Goal: Information Seeking & Learning: Check status

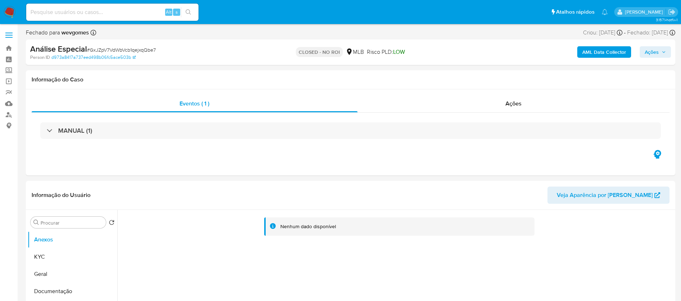
select select "10"
click at [11, 11] on img at bounding box center [10, 12] width 12 height 12
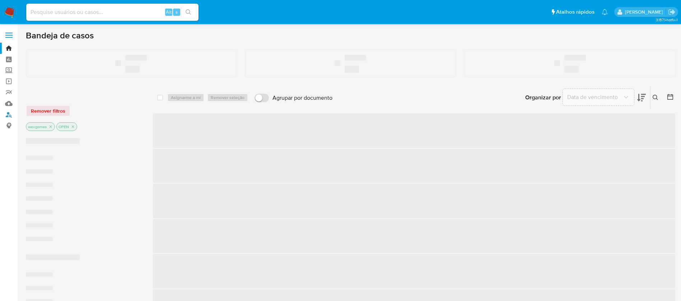
click at [11, 116] on link "Localizador de pessoas" at bounding box center [42, 114] width 85 height 11
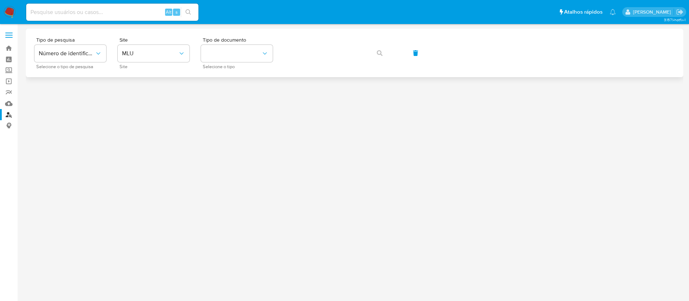
click at [190, 59] on div "Tipo de pesquisa Número de identificação Selecione o tipo de pesquisa Site MLU …" at bounding box center [354, 52] width 641 height 31
click at [181, 56] on icon "site_id" at bounding box center [181, 53] width 7 height 7
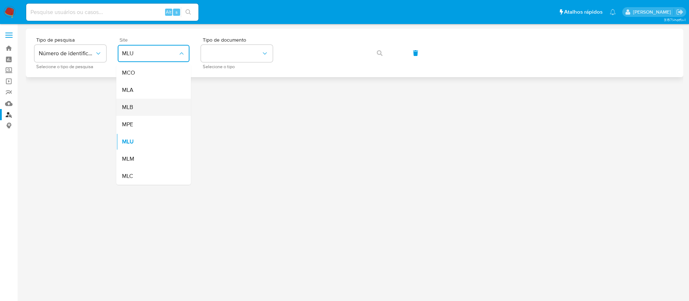
click at [134, 108] on div "MLB" at bounding box center [151, 107] width 59 height 17
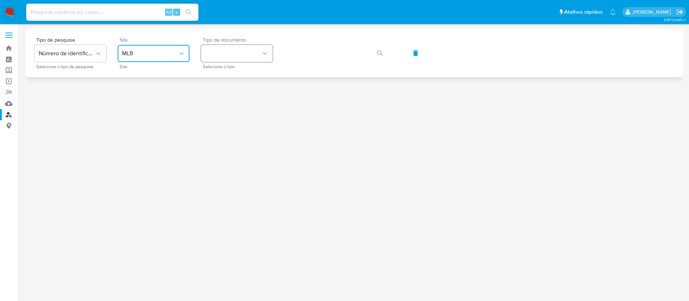
click at [232, 55] on button "identificationType" at bounding box center [237, 53] width 72 height 17
click at [220, 80] on div "CNPJ CNPJ" at bounding box center [234, 76] width 59 height 24
click at [376, 51] on button "button" at bounding box center [380, 53] width 24 height 17
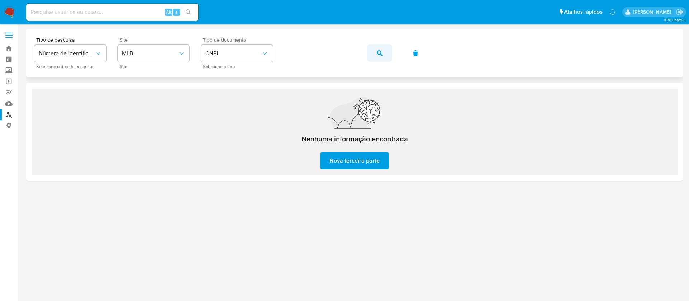
click at [383, 54] on button "button" at bounding box center [380, 53] width 24 height 17
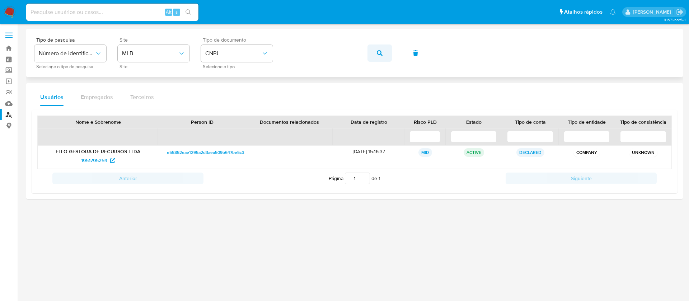
click at [373, 52] on button "button" at bounding box center [380, 53] width 24 height 17
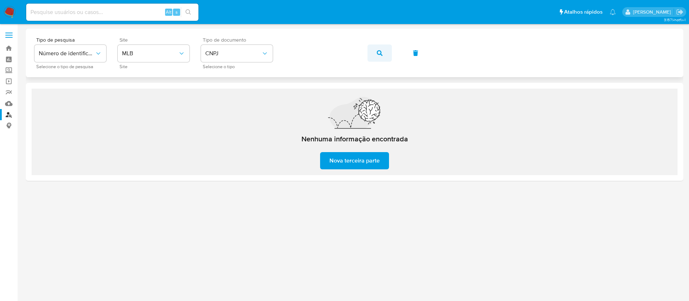
click at [382, 53] on icon "button" at bounding box center [380, 53] width 6 height 6
click at [377, 54] on icon "button" at bounding box center [380, 53] width 6 height 6
click at [375, 58] on button "button" at bounding box center [380, 53] width 24 height 17
click at [380, 55] on icon "button" at bounding box center [380, 53] width 6 height 6
click at [387, 57] on button "button" at bounding box center [380, 53] width 24 height 17
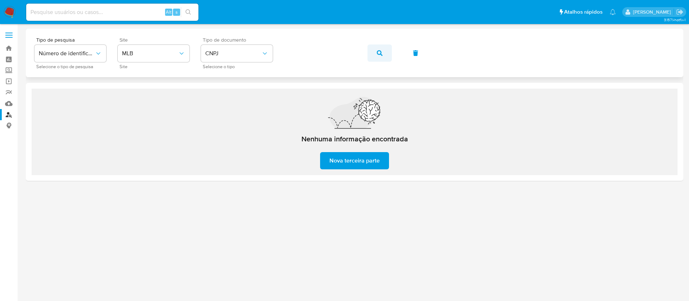
click at [379, 52] on icon "button" at bounding box center [380, 53] width 6 height 6
click at [379, 56] on span "button" at bounding box center [380, 53] width 6 height 16
click at [376, 56] on button "button" at bounding box center [380, 53] width 24 height 17
click at [377, 58] on span "button" at bounding box center [380, 53] width 6 height 16
click at [379, 56] on span "button" at bounding box center [380, 53] width 6 height 16
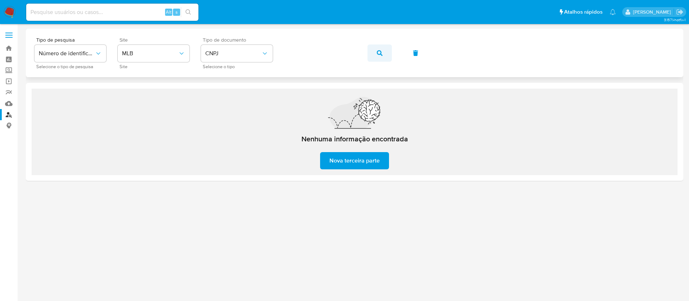
click at [378, 52] on icon "button" at bounding box center [380, 53] width 6 height 6
click at [373, 54] on button "button" at bounding box center [380, 53] width 24 height 17
click at [373, 55] on button "button" at bounding box center [380, 53] width 24 height 17
click at [385, 52] on button "button" at bounding box center [380, 53] width 24 height 17
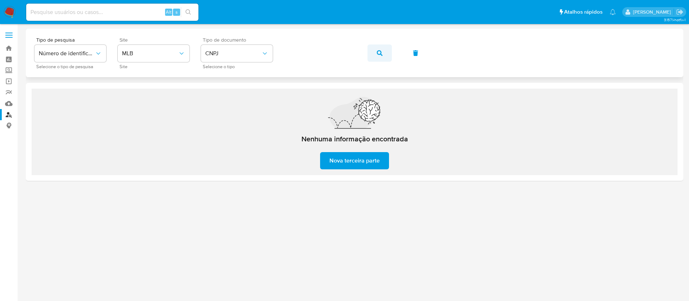
click at [375, 54] on button "button" at bounding box center [380, 53] width 24 height 17
click at [383, 52] on button "button" at bounding box center [380, 53] width 24 height 17
click at [382, 55] on icon "button" at bounding box center [380, 53] width 6 height 6
click at [371, 54] on button "button" at bounding box center [380, 53] width 24 height 17
click at [377, 54] on icon "button" at bounding box center [380, 53] width 6 height 6
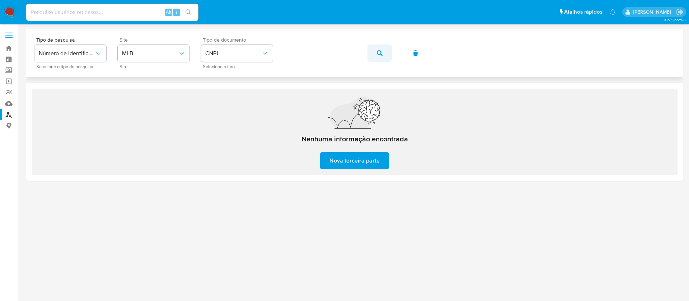
click at [383, 57] on button "button" at bounding box center [380, 53] width 24 height 17
click at [381, 56] on span "button" at bounding box center [380, 53] width 6 height 16
click at [379, 52] on icon "button" at bounding box center [380, 53] width 6 height 6
click at [383, 53] on button "button" at bounding box center [380, 53] width 24 height 17
click at [380, 54] on icon "button" at bounding box center [380, 53] width 6 height 6
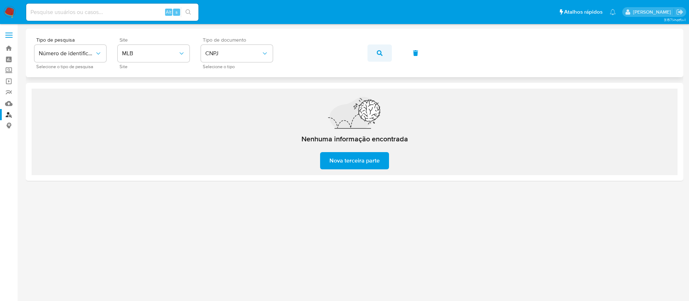
click at [380, 56] on span "button" at bounding box center [380, 53] width 6 height 16
click at [378, 57] on span "button" at bounding box center [380, 53] width 6 height 16
click at [377, 60] on span "button" at bounding box center [380, 53] width 6 height 16
click at [388, 53] on button "button" at bounding box center [380, 53] width 24 height 17
click at [383, 52] on button "button" at bounding box center [380, 53] width 24 height 17
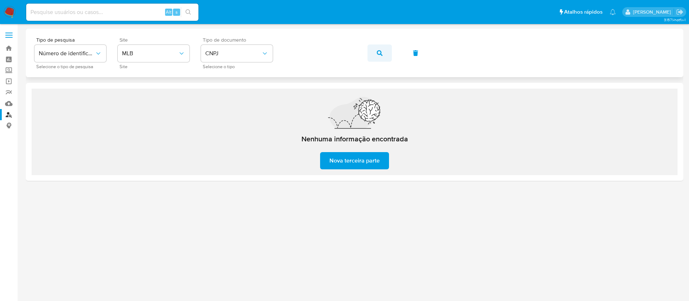
click at [377, 56] on span "button" at bounding box center [380, 53] width 6 height 16
click at [368, 54] on button "button" at bounding box center [380, 53] width 24 height 17
click at [377, 55] on icon "button" at bounding box center [380, 53] width 6 height 6
click at [379, 51] on icon "button" at bounding box center [380, 53] width 6 height 6
click at [383, 50] on button "button" at bounding box center [380, 53] width 24 height 17
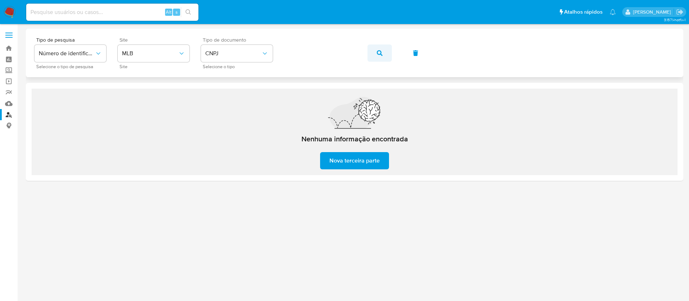
click at [373, 55] on button "button" at bounding box center [380, 53] width 24 height 17
click at [382, 53] on icon "button" at bounding box center [380, 53] width 6 height 6
click at [378, 53] on icon "button" at bounding box center [380, 53] width 6 height 6
click at [389, 53] on button "button" at bounding box center [380, 53] width 24 height 17
click at [376, 51] on button "button" at bounding box center [380, 53] width 24 height 17
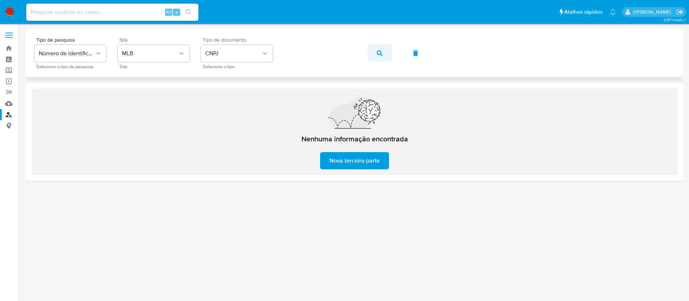
click at [378, 52] on icon "button" at bounding box center [380, 53] width 6 height 6
click at [382, 54] on icon "button" at bounding box center [380, 53] width 6 height 6
click at [372, 52] on button "button" at bounding box center [380, 53] width 24 height 17
click at [386, 51] on button "button" at bounding box center [380, 53] width 24 height 17
click at [381, 52] on icon "button" at bounding box center [380, 53] width 6 height 6
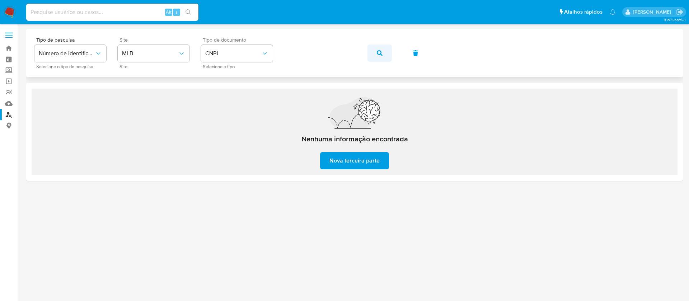
click at [372, 54] on button "button" at bounding box center [380, 53] width 24 height 17
click at [383, 53] on button "button" at bounding box center [380, 53] width 24 height 17
click at [385, 49] on button "button" at bounding box center [380, 53] width 24 height 17
click at [393, 56] on div "Tipo de pesquisa Número de identificação Selecione o tipo de pesquisa Site MLB …" at bounding box center [354, 52] width 641 height 31
click at [377, 54] on icon "button" at bounding box center [380, 53] width 6 height 6
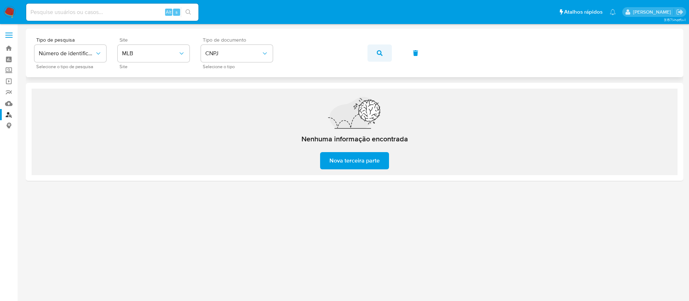
click at [380, 53] on icon "button" at bounding box center [380, 53] width 6 height 6
click at [374, 51] on button "button" at bounding box center [380, 53] width 24 height 17
click at [363, 52] on div "Tipo de pesquisa Número de identificação Selecione o tipo de pesquisa Site MLB …" at bounding box center [354, 52] width 641 height 31
click at [377, 52] on icon "button" at bounding box center [380, 53] width 6 height 6
click at [376, 54] on button "button" at bounding box center [380, 53] width 24 height 17
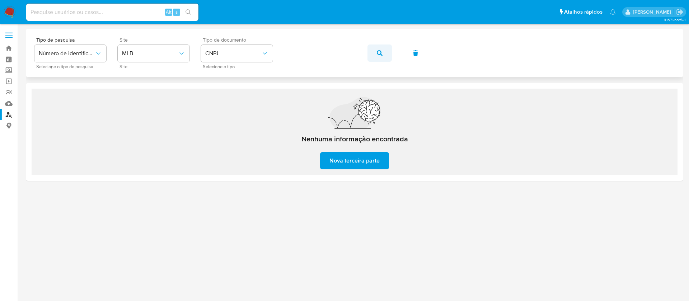
click at [371, 54] on button "button" at bounding box center [380, 53] width 24 height 17
click at [373, 56] on button "button" at bounding box center [380, 53] width 24 height 17
click at [386, 52] on button "button" at bounding box center [380, 53] width 24 height 17
click at [381, 51] on icon "button" at bounding box center [380, 53] width 6 height 6
click at [379, 52] on icon "button" at bounding box center [380, 53] width 6 height 6
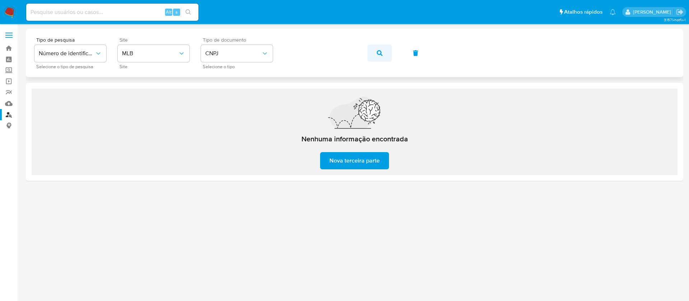
click at [385, 52] on button "button" at bounding box center [380, 53] width 24 height 17
click at [378, 55] on icon "button" at bounding box center [380, 53] width 6 height 6
click at [381, 53] on icon "button" at bounding box center [380, 53] width 6 height 6
click at [375, 56] on button "button" at bounding box center [380, 53] width 24 height 17
click at [373, 51] on button "button" at bounding box center [380, 53] width 24 height 17
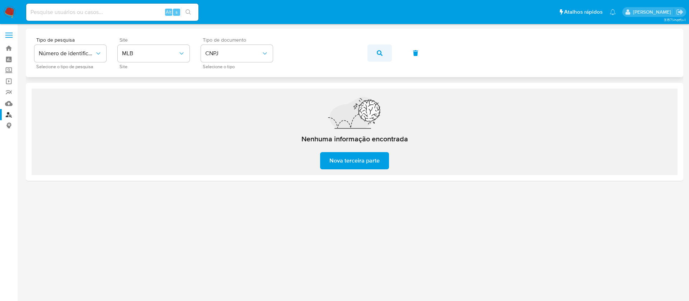
click at [374, 50] on button "button" at bounding box center [380, 53] width 24 height 17
click at [376, 52] on button "button" at bounding box center [380, 53] width 24 height 17
click at [379, 53] on icon "button" at bounding box center [380, 53] width 6 height 6
click at [381, 51] on icon "button" at bounding box center [380, 53] width 6 height 6
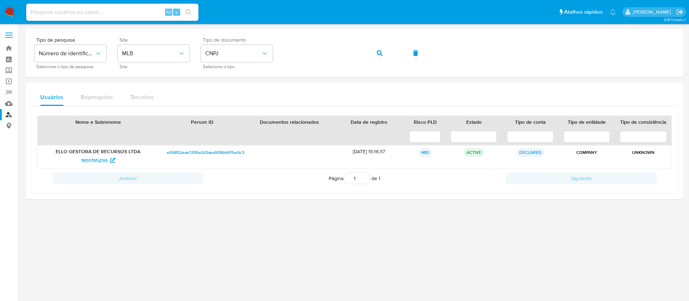
click at [119, 13] on input at bounding box center [112, 12] width 172 height 9
paste input "2009132034"
type input "2009132034"
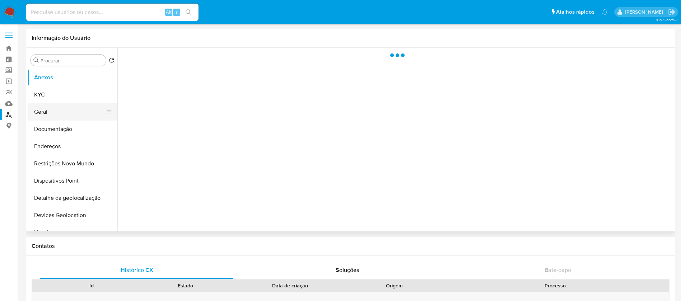
click at [47, 110] on button "Geral" at bounding box center [70, 111] width 84 height 17
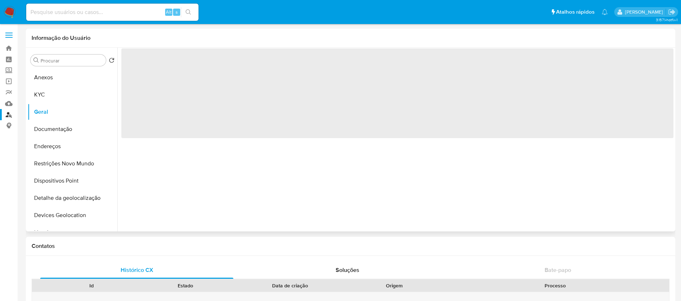
select select "10"
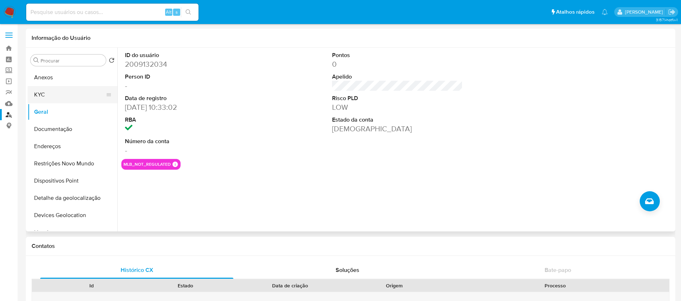
click at [38, 99] on button "KYC" at bounding box center [70, 94] width 84 height 17
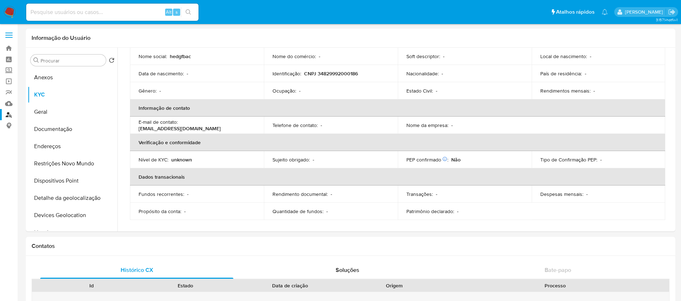
click at [9, 13] on img at bounding box center [10, 12] width 12 height 12
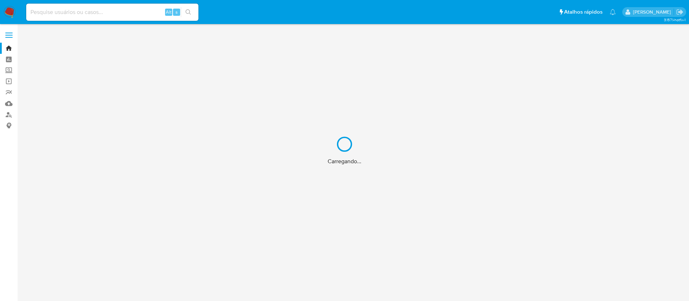
click at [10, 116] on div "Carregando..." at bounding box center [344, 150] width 689 height 301
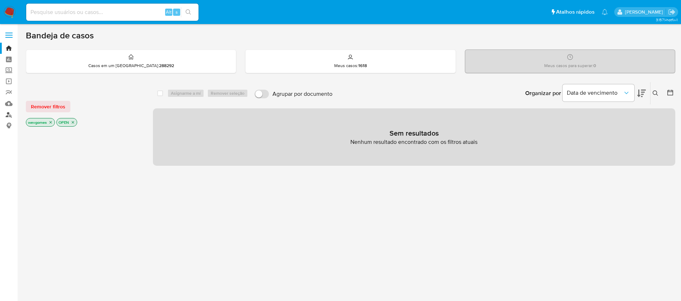
click at [10, 116] on link "Localizador de pessoas" at bounding box center [42, 114] width 85 height 11
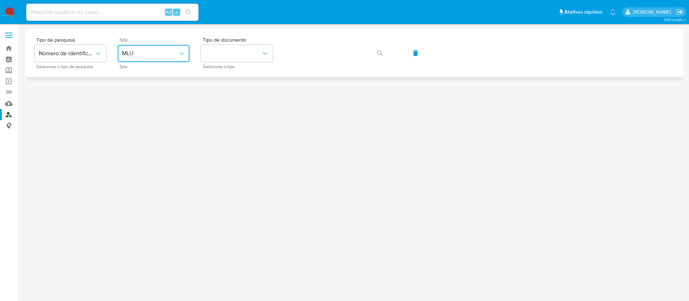
click at [184, 56] on icon "site_id" at bounding box center [181, 53] width 7 height 7
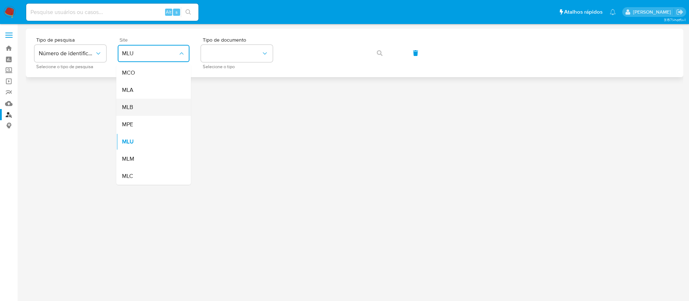
click at [140, 109] on div "MLB" at bounding box center [151, 107] width 59 height 17
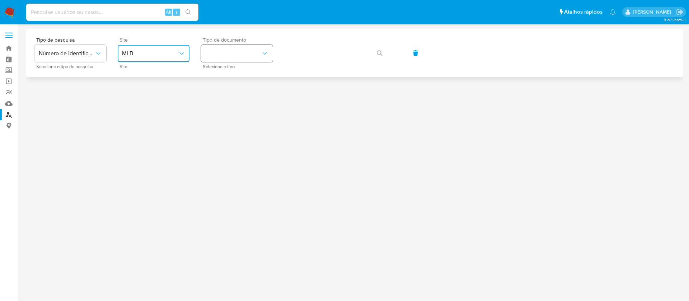
click at [237, 58] on button "identificationType" at bounding box center [237, 53] width 72 height 17
click at [221, 98] on div "CPF CPF" at bounding box center [234, 101] width 59 height 24
click at [293, 63] on div "Tipo de pesquisa Número de identificação Selecione o tipo de pesquisa Site MLB …" at bounding box center [354, 52] width 641 height 31
click at [383, 52] on button "button" at bounding box center [380, 53] width 24 height 17
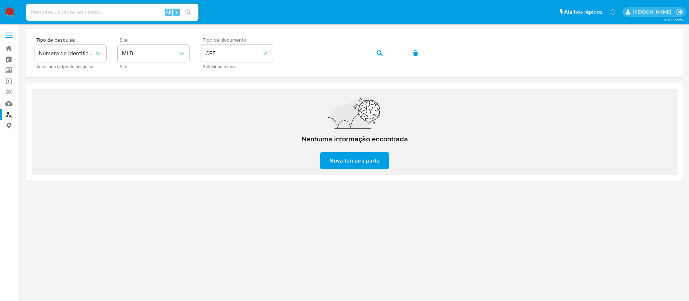
click at [9, 10] on img at bounding box center [10, 12] width 12 height 12
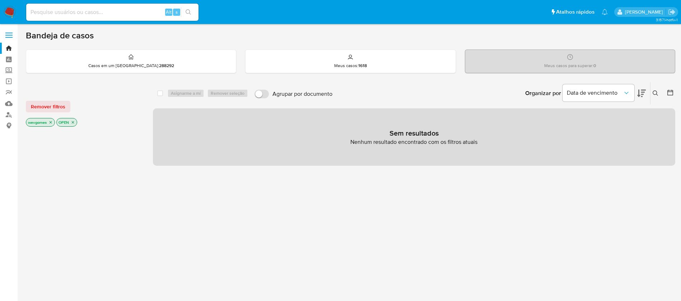
click at [68, 12] on input at bounding box center [112, 12] width 172 height 9
paste input "549321381"
type input "549321381"
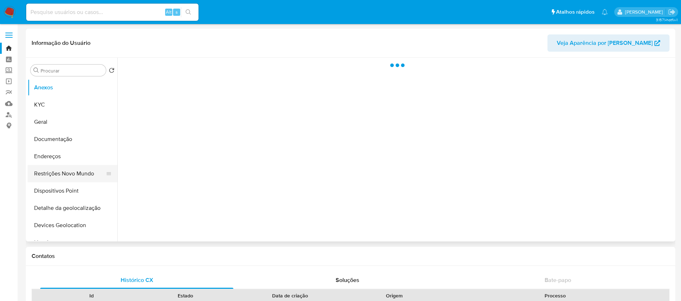
click at [66, 168] on button "Restrições Novo Mundo" at bounding box center [70, 173] width 84 height 17
select select "10"
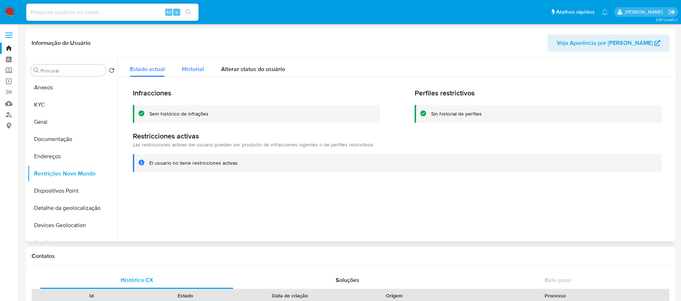
click at [186, 68] on span "Historial" at bounding box center [193, 69] width 22 height 8
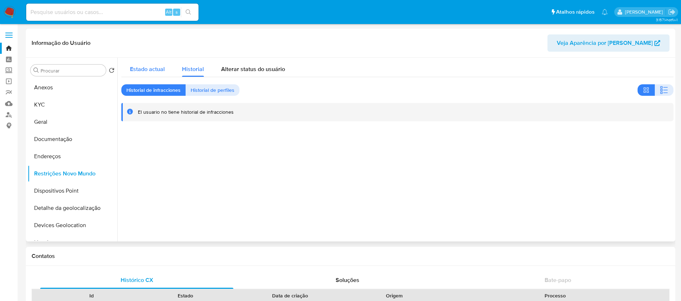
click at [148, 68] on span "Estado actual" at bounding box center [147, 69] width 35 height 8
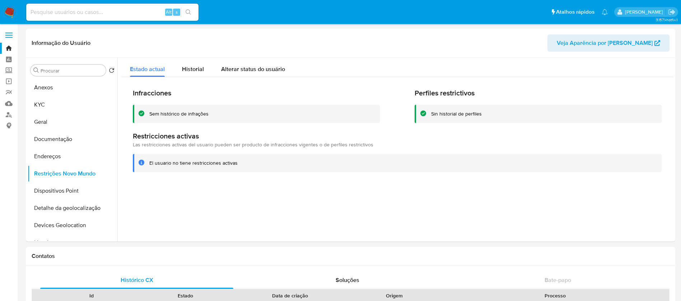
click at [117, 11] on input at bounding box center [112, 12] width 172 height 9
paste input "32256881"
type input "32256881"
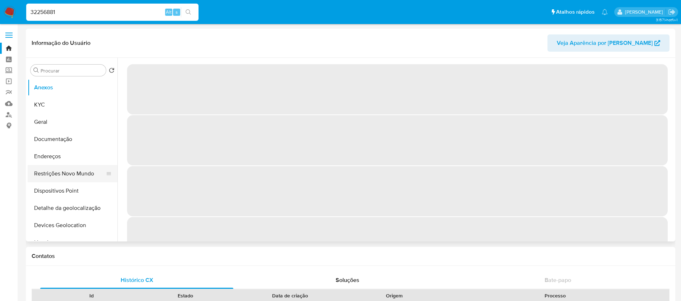
select select "10"
click at [57, 175] on button "Restrições Novo Mundo" at bounding box center [70, 173] width 84 height 17
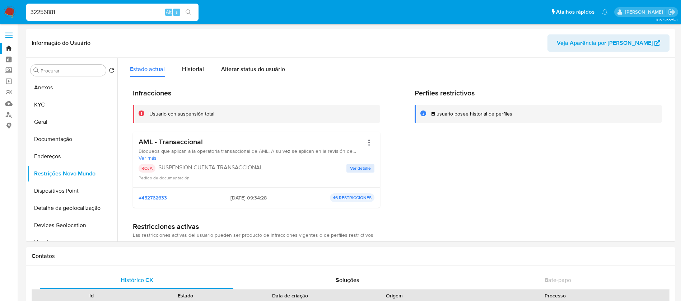
click at [113, 15] on input "32256881" at bounding box center [112, 12] width 172 height 9
paste input "2908186"
type input "29081861"
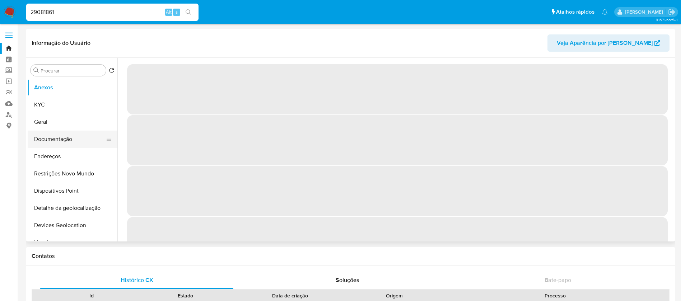
select select "10"
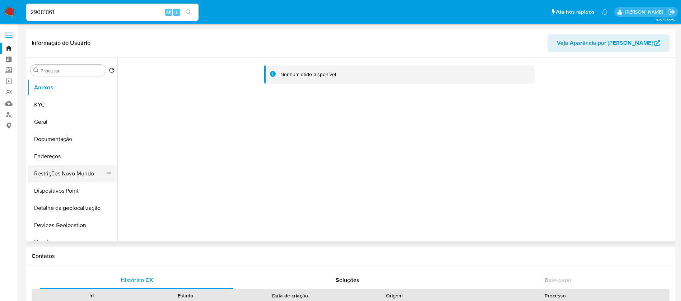
click at [58, 172] on button "Restrições Novo Mundo" at bounding box center [70, 173] width 84 height 17
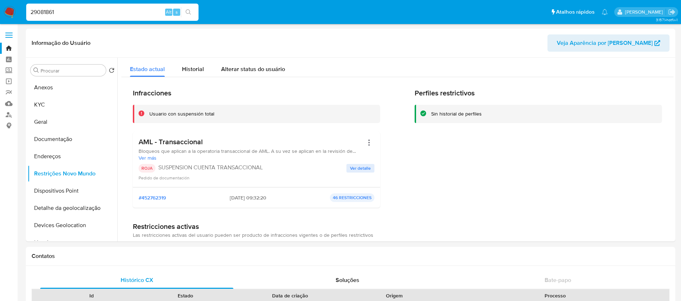
click at [105, 10] on input "29081861" at bounding box center [112, 12] width 172 height 9
paste input "1136105786"
type input "1136105786"
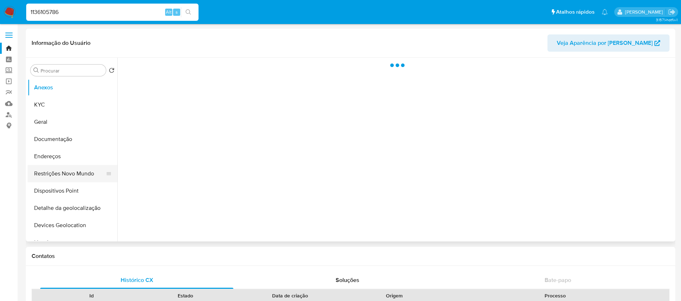
click at [57, 176] on button "Restrições Novo Mundo" at bounding box center [70, 173] width 84 height 17
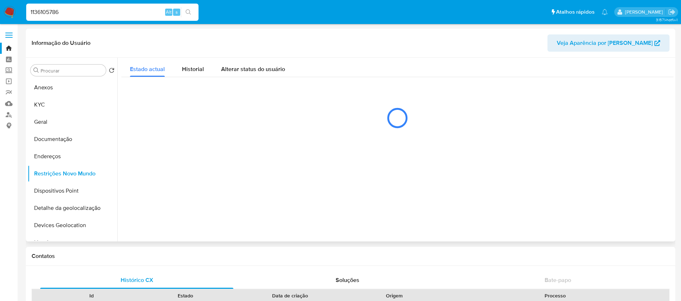
select select "10"
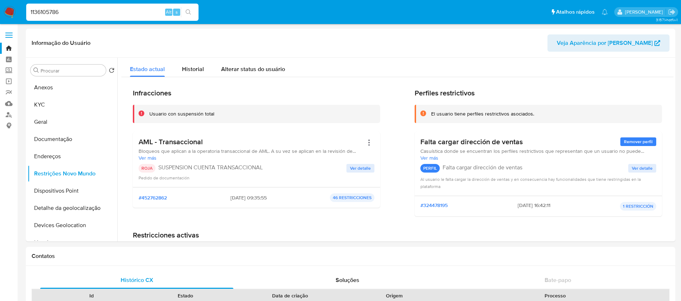
click at [102, 13] on input "1136105786" at bounding box center [112, 12] width 172 height 9
paste input "093564879"
type input "1093564879"
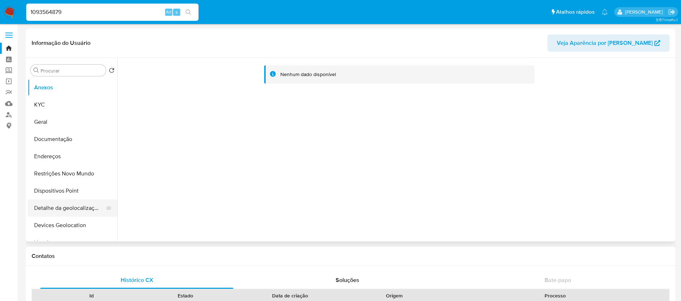
select select "10"
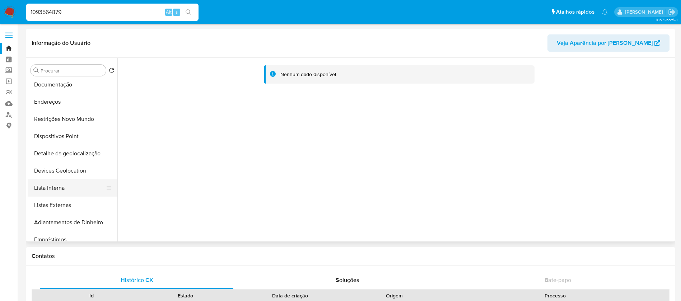
scroll to position [72, 0]
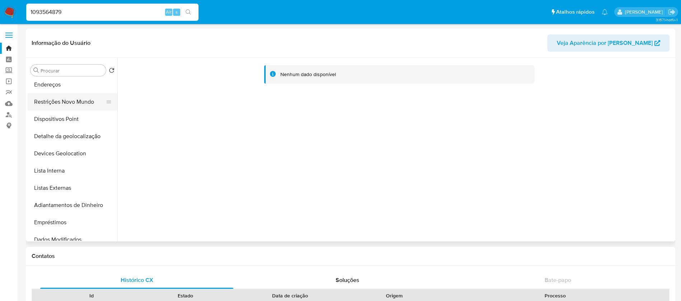
click at [59, 104] on button "Restrições Novo Mundo" at bounding box center [70, 101] width 84 height 17
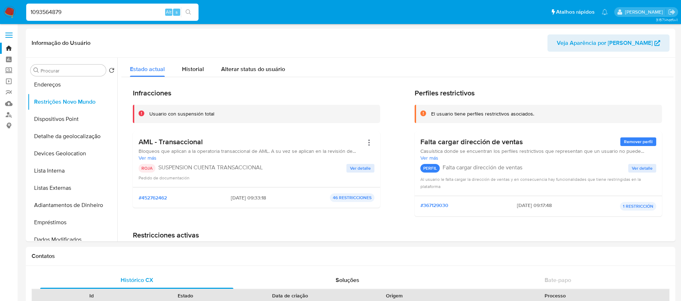
click at [112, 14] on input "1093564879" at bounding box center [112, 12] width 172 height 9
paste input "67349512"
type input "167349512"
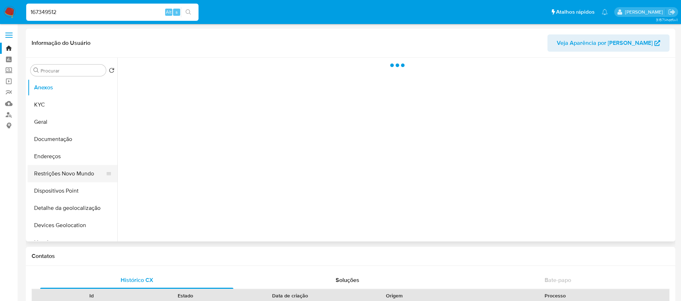
click at [62, 173] on button "Restrições Novo Mundo" at bounding box center [70, 173] width 84 height 17
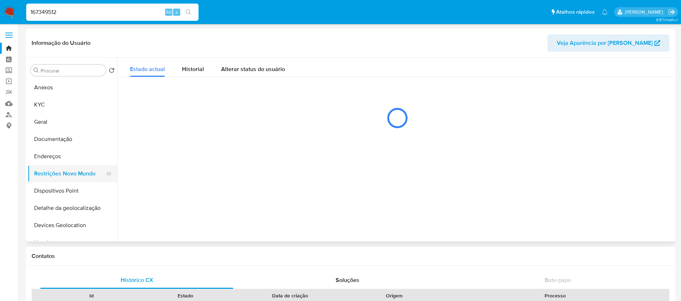
select select "10"
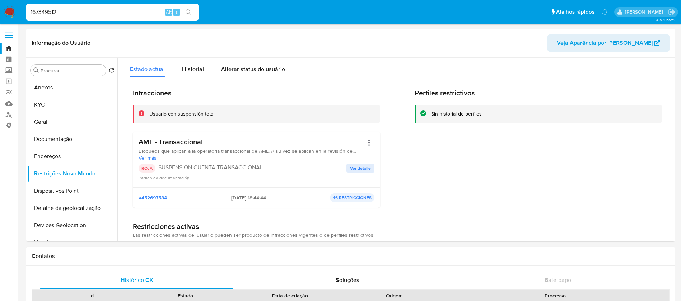
click at [119, 15] on input "167349512" at bounding box center [112, 12] width 172 height 9
paste input "70234126"
type input "170234126"
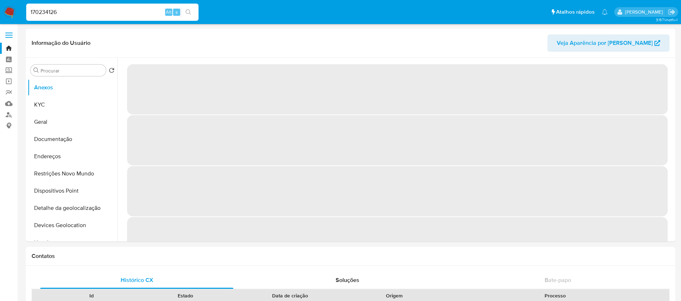
select select "10"
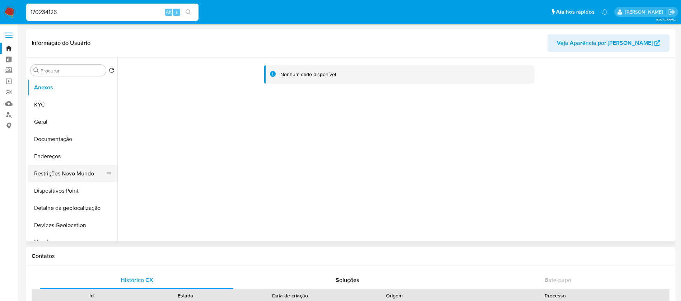
click at [66, 171] on button "Restrições Novo Mundo" at bounding box center [70, 173] width 84 height 17
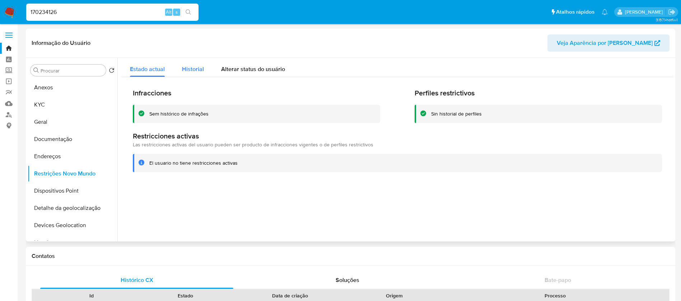
click at [185, 75] on div "Historial" at bounding box center [193, 67] width 22 height 19
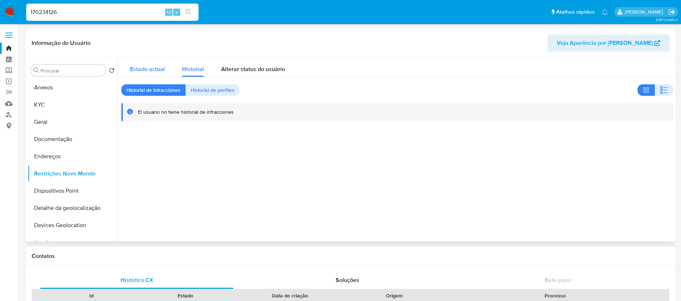
click at [149, 71] on span "Estado actual" at bounding box center [147, 69] width 35 height 8
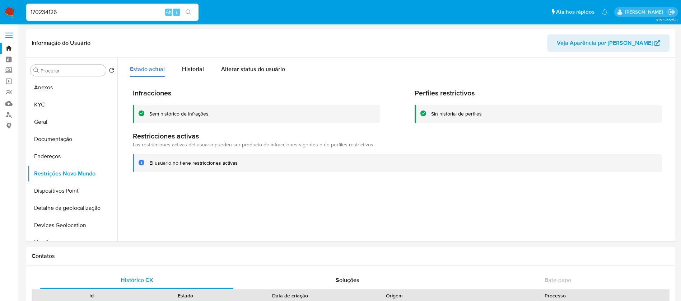
click at [78, 12] on input "170234126" at bounding box center [112, 12] width 172 height 9
paste input "67548843"
type input "167548843"
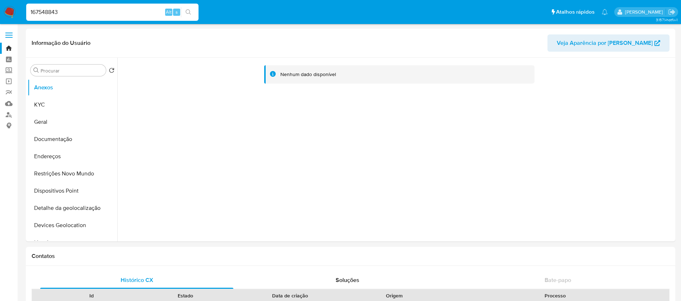
select select "10"
click at [110, 13] on input "167548843" at bounding box center [112, 12] width 172 height 9
paste input "257264138"
type input "257264138"
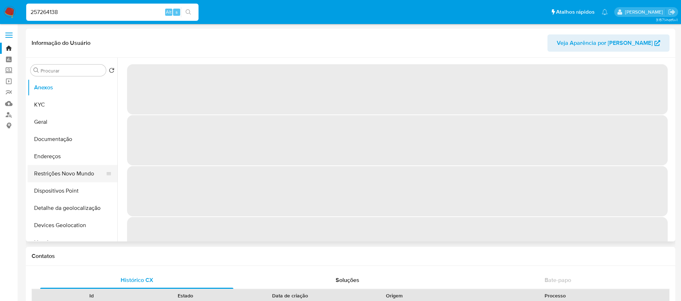
click at [60, 173] on button "Restrições Novo Mundo" at bounding box center [70, 173] width 84 height 17
select select "10"
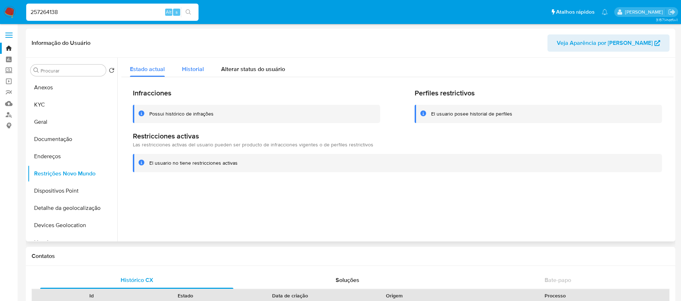
click at [192, 68] on span "Historial" at bounding box center [193, 69] width 22 height 8
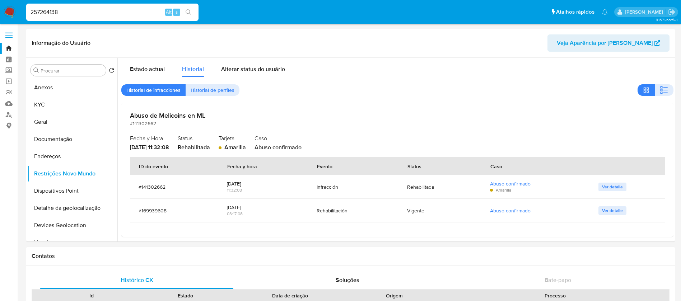
click at [79, 11] on input "257264138" at bounding box center [112, 12] width 172 height 9
paste input "8562804"
type input "28562804"
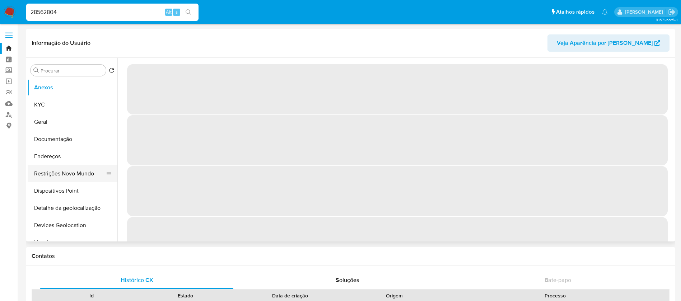
click at [62, 171] on button "Restrições Novo Mundo" at bounding box center [70, 173] width 84 height 17
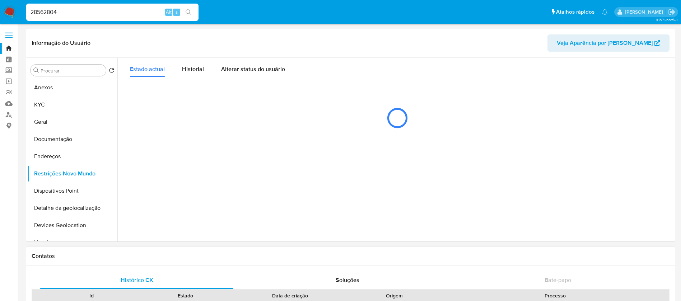
select select "10"
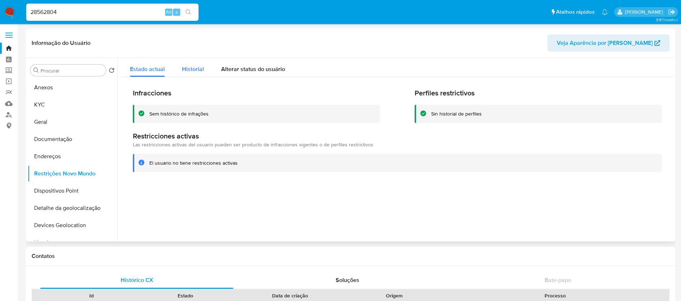
click at [195, 71] on span "Historial" at bounding box center [193, 69] width 22 height 8
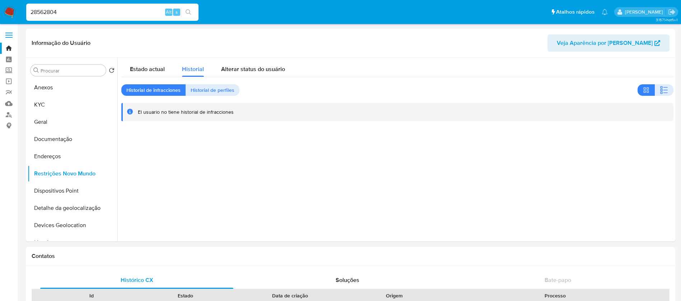
click at [77, 11] on input "28562804" at bounding box center [112, 12] width 172 height 9
paste input "92784936"
type input "292784936"
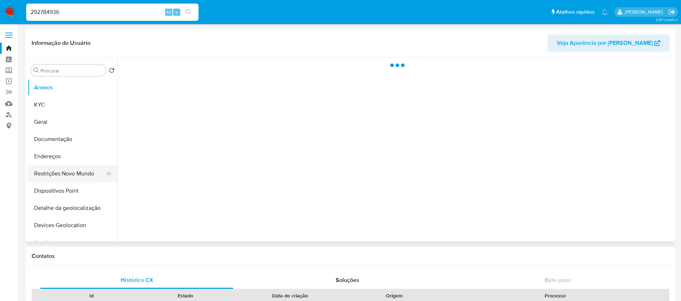
click at [65, 172] on button "Restrições Novo Mundo" at bounding box center [70, 173] width 84 height 17
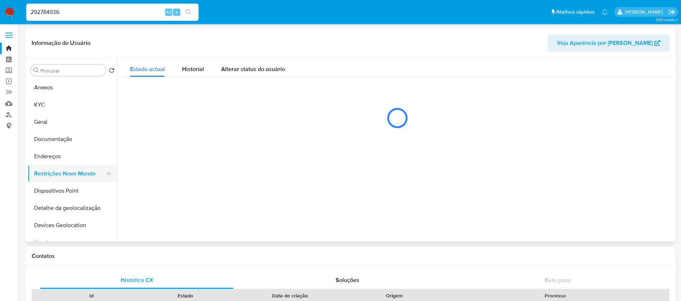
select select "10"
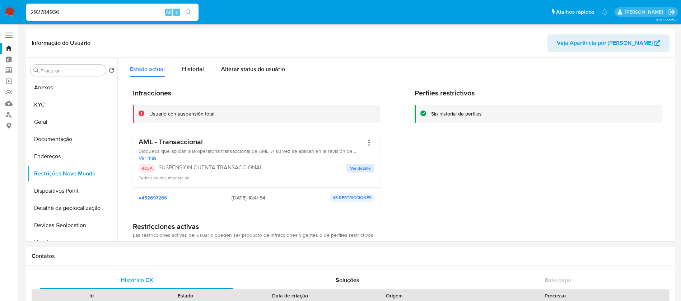
click at [100, 9] on input "292784936" at bounding box center [112, 12] width 172 height 9
paste input "68578508"
type input "68578508"
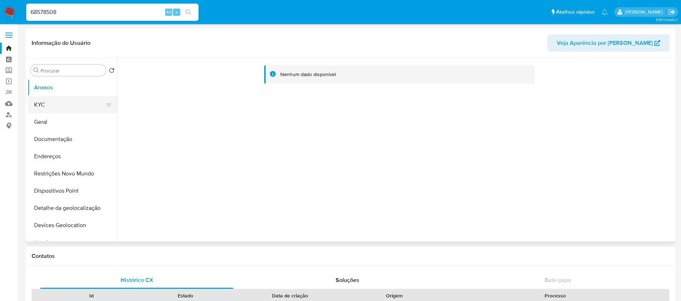
select select "10"
click at [60, 178] on button "Restrições Novo Mundo" at bounding box center [70, 173] width 84 height 17
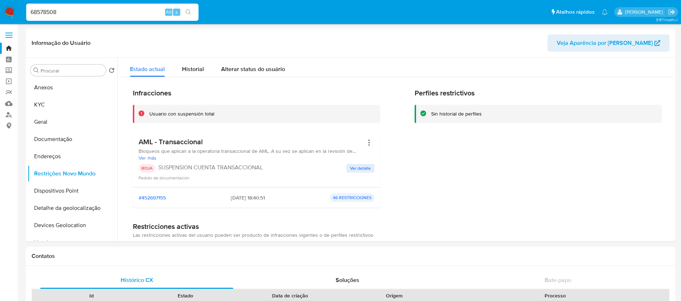
click at [108, 11] on input "68578508" at bounding box center [112, 12] width 172 height 9
paste input "13746490"
type input "13746490"
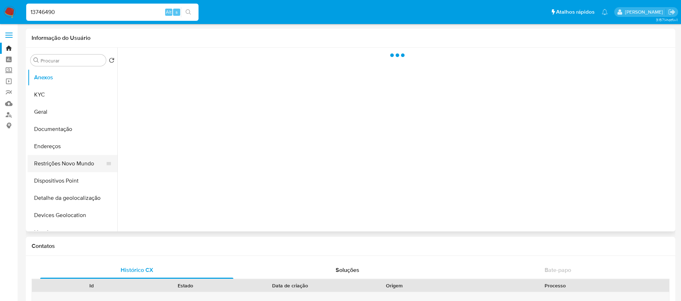
click at [55, 168] on button "Restrições Novo Mundo" at bounding box center [70, 163] width 84 height 17
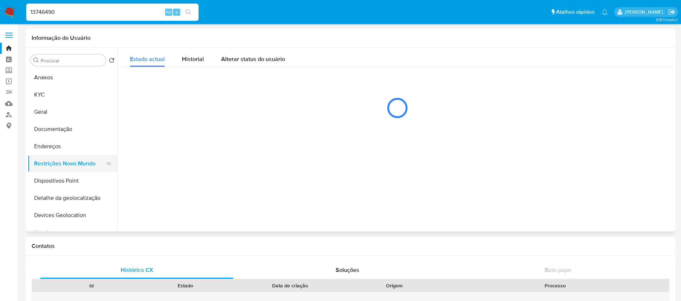
select select "10"
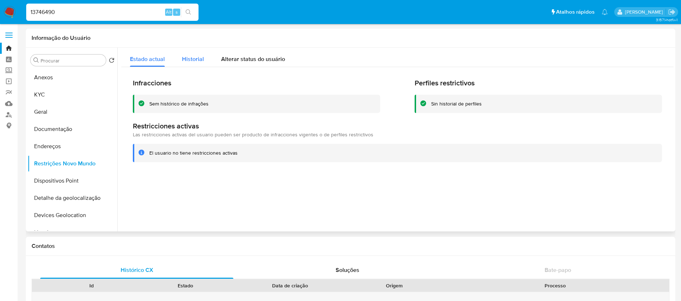
click at [194, 60] on span "Historial" at bounding box center [193, 59] width 22 height 8
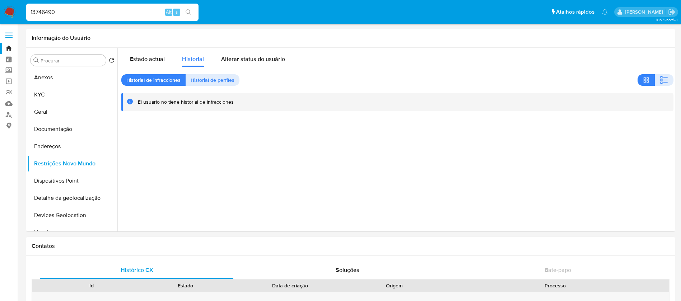
click at [96, 13] on input "13746490" at bounding box center [112, 12] width 172 height 9
click at [95, 13] on input "13746490" at bounding box center [112, 12] width 172 height 9
paste input "80679775"
type input "80679775"
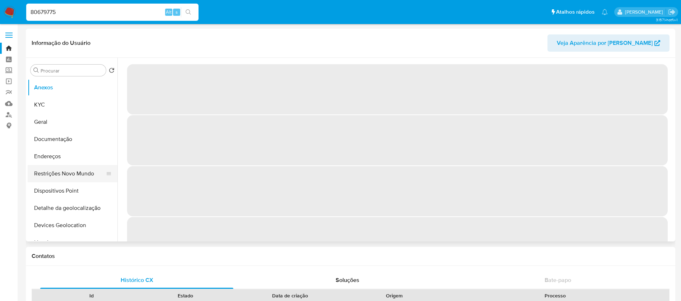
click at [59, 173] on button "Restrições Novo Mundo" at bounding box center [70, 173] width 84 height 17
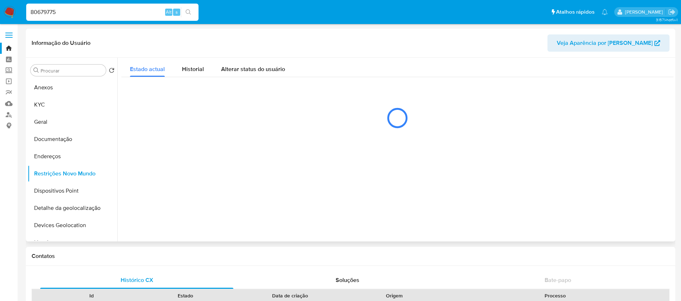
select select "10"
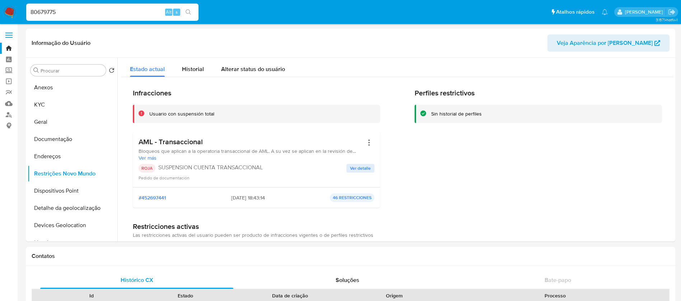
click at [90, 13] on input "80679775" at bounding box center [112, 12] width 172 height 9
paste input "13746490"
type input "13746490"
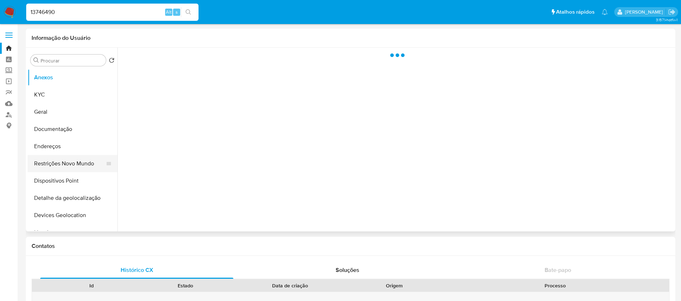
click at [60, 163] on button "Restrições Novo Mundo" at bounding box center [70, 163] width 84 height 17
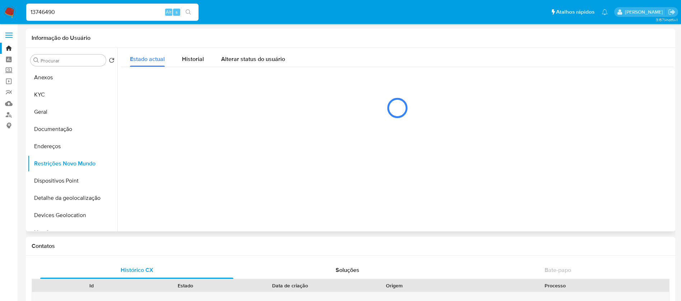
select select "10"
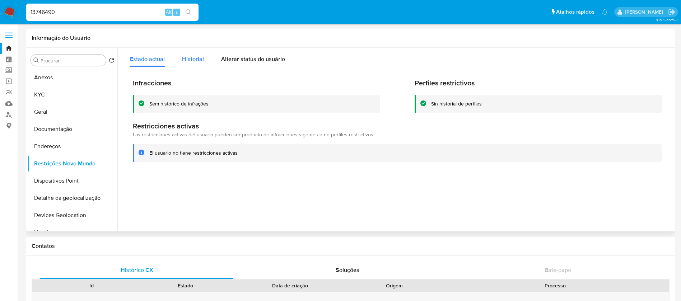
click at [190, 62] on span "Historial" at bounding box center [193, 59] width 22 height 8
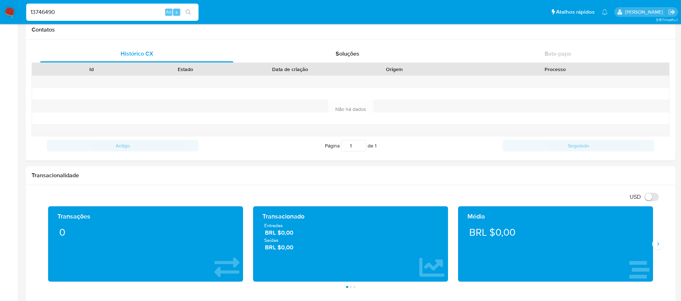
scroll to position [359, 0]
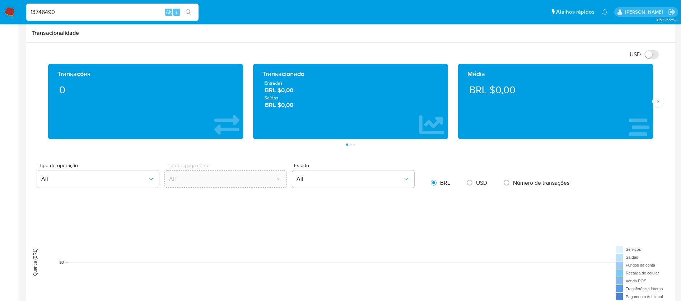
click at [102, 10] on input "13746490" at bounding box center [112, 12] width 172 height 9
paste input "5824417"
type input "5824417"
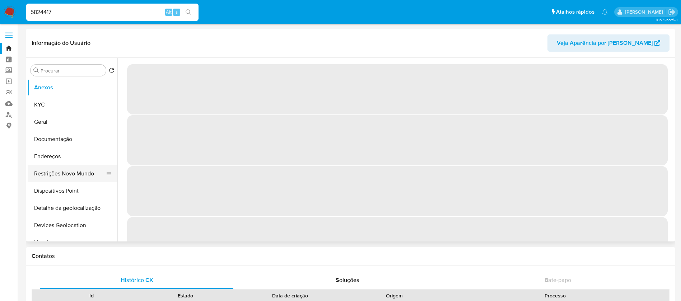
click at [72, 169] on button "Restrições Novo Mundo" at bounding box center [70, 173] width 84 height 17
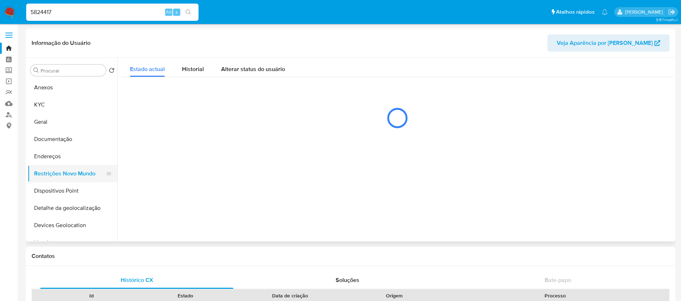
select select "10"
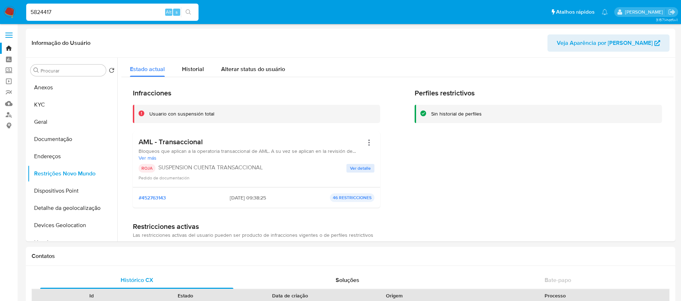
click at [96, 13] on input "5824417" at bounding box center [112, 12] width 172 height 9
paste input "80679775"
type input "80679775"
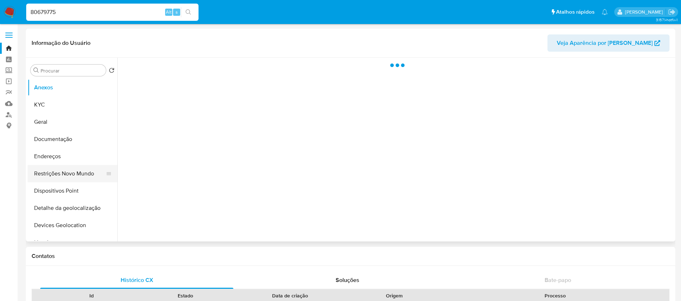
click at [56, 174] on button "Restrições Novo Mundo" at bounding box center [70, 173] width 84 height 17
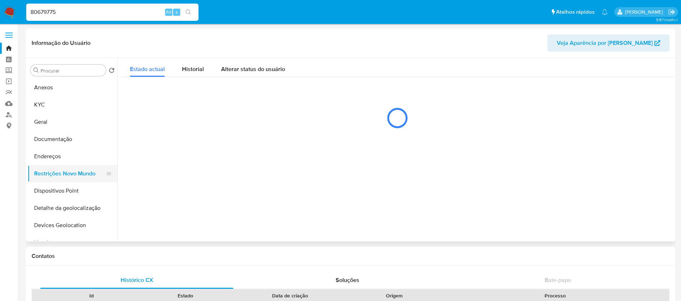
select select "10"
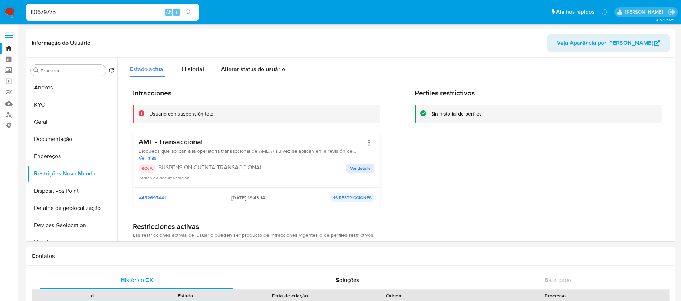
select select "10"
click at [88, 17] on input "80679775" at bounding box center [112, 12] width 172 height 9
paste input "179050519"
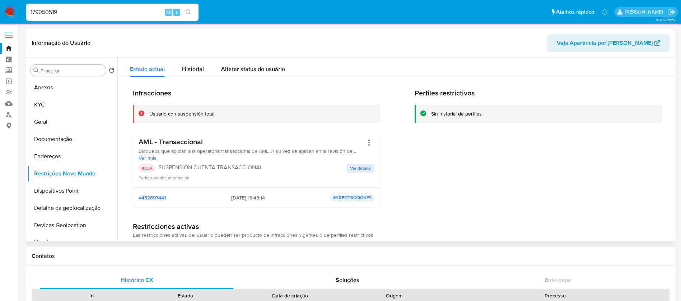
type input "179050519"
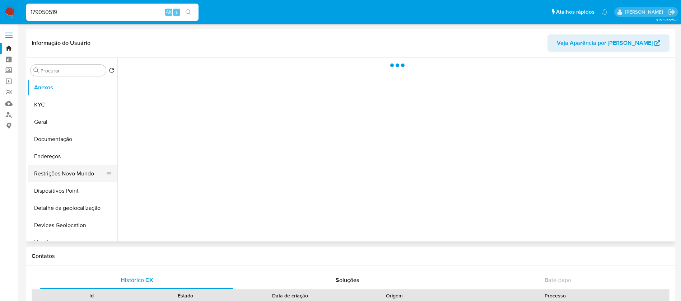
click at [62, 175] on button "Restrições Novo Mundo" at bounding box center [70, 173] width 84 height 17
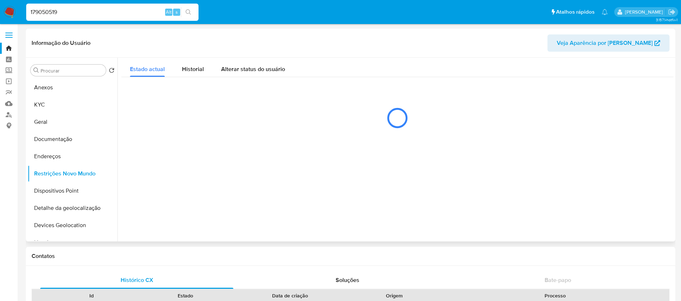
select select "10"
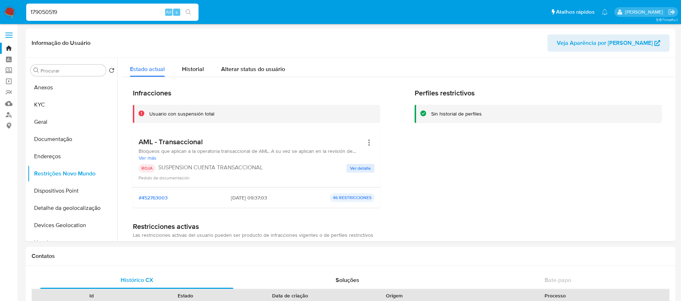
click at [108, 15] on input "179050519" at bounding box center [112, 12] width 172 height 9
paste input "242748042"
type input "242748042"
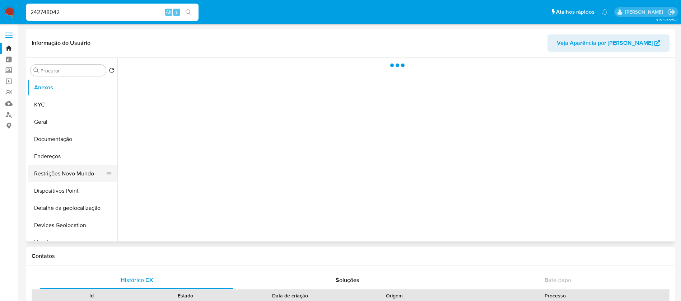
click at [50, 176] on button "Restrições Novo Mundo" at bounding box center [70, 173] width 84 height 17
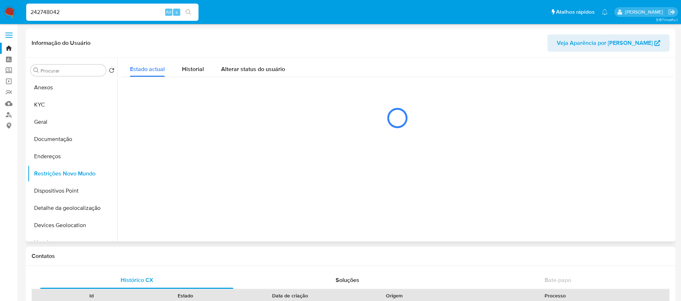
select select "10"
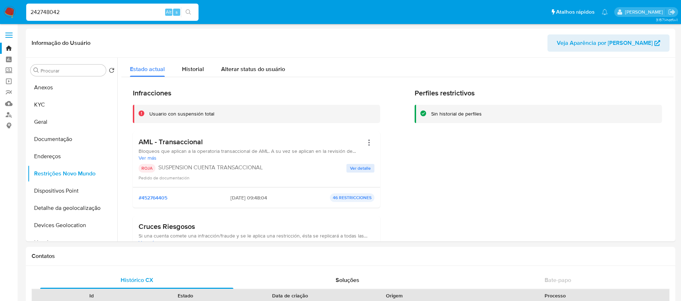
click at [102, 10] on input "242748042" at bounding box center [112, 12] width 172 height 9
paste input "31754298"
type input "31754298"
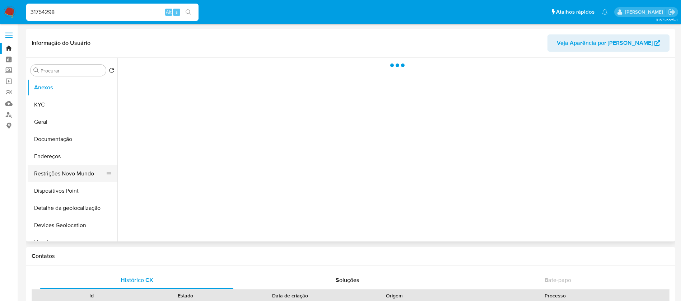
click at [60, 179] on button "Restrições Novo Mundo" at bounding box center [70, 173] width 84 height 17
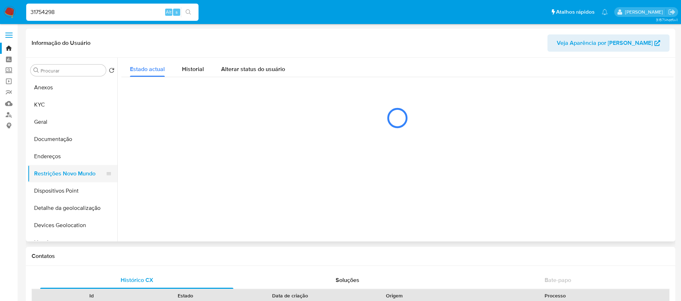
select select "10"
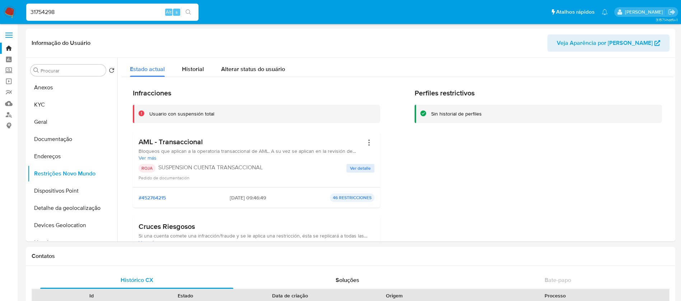
click at [118, 17] on div "31754298 Alt s" at bounding box center [112, 12] width 172 height 17
click at [95, 13] on input "31754298" at bounding box center [112, 12] width 172 height 9
paste input "154607074"
type input "154607074"
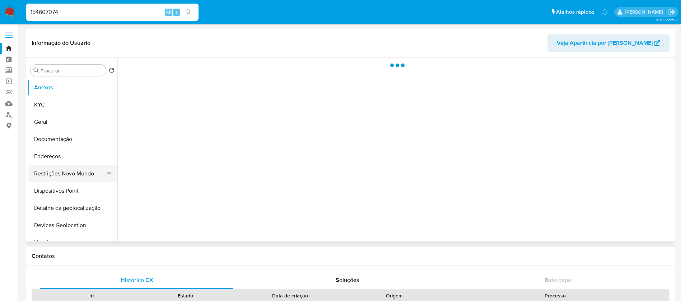
click at [50, 177] on button "Restrições Novo Mundo" at bounding box center [70, 173] width 84 height 17
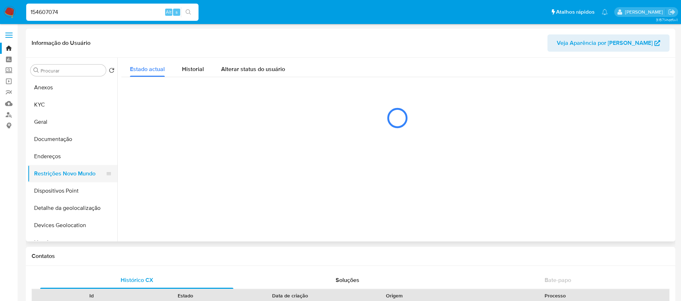
select select "10"
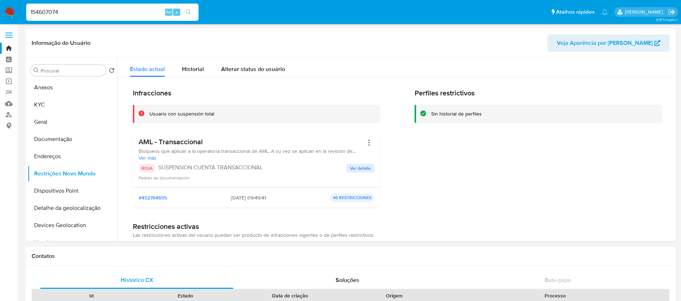
click at [97, 15] on input "154607074" at bounding box center [112, 12] width 172 height 9
paste input "8147303"
type input "181473034"
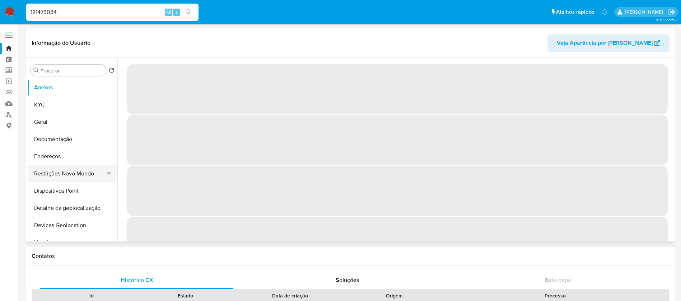
select select "10"
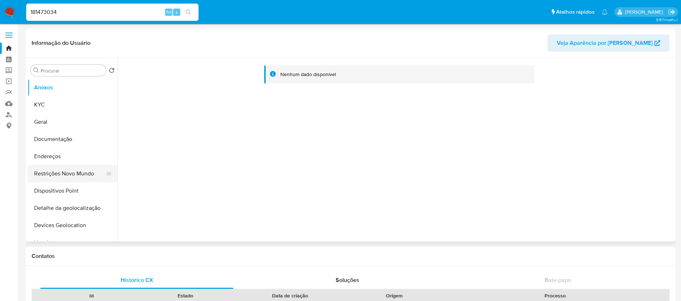
click at [60, 174] on button "Restrições Novo Mundo" at bounding box center [70, 173] width 84 height 17
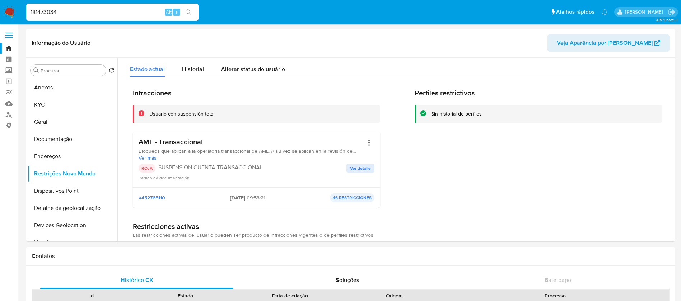
click at [77, 12] on input "181473034" at bounding box center [112, 12] width 172 height 9
paste input "086200010"
type input "1086200010"
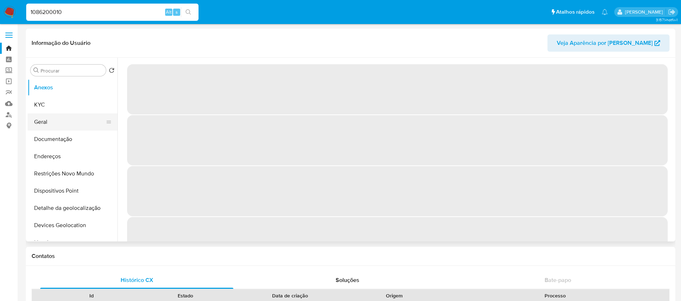
select select "10"
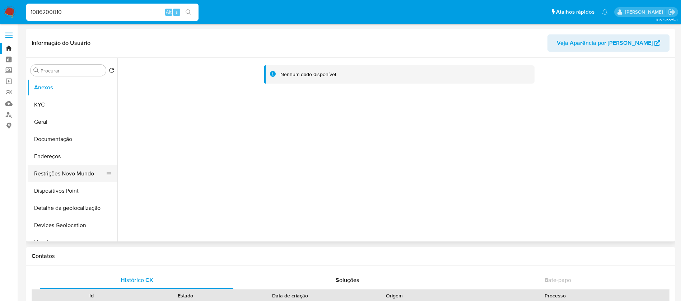
click at [57, 168] on button "Restrições Novo Mundo" at bounding box center [70, 173] width 84 height 17
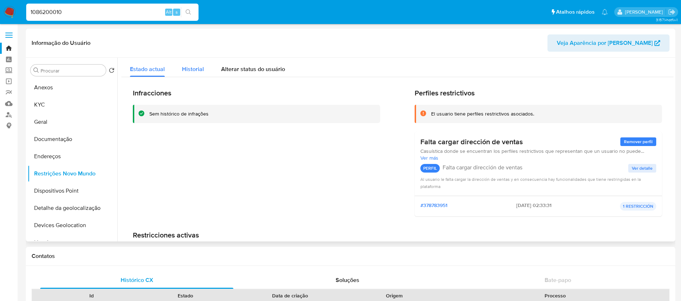
click at [190, 69] on span "Historial" at bounding box center [193, 69] width 22 height 8
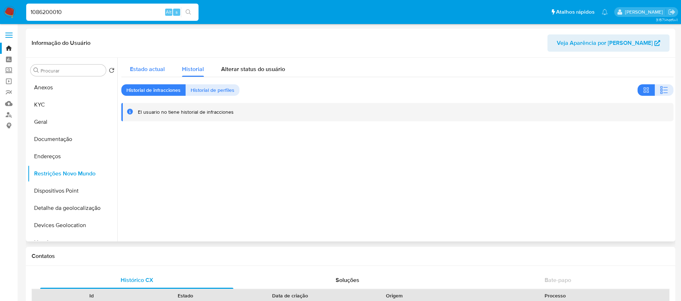
click at [142, 69] on span "Estado actual" at bounding box center [147, 69] width 35 height 8
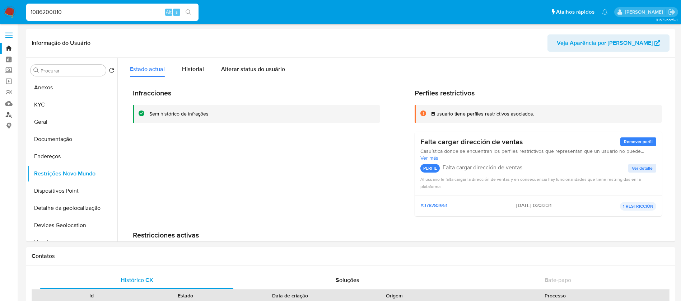
click at [10, 116] on link "Localizador de pessoas" at bounding box center [42, 114] width 85 height 11
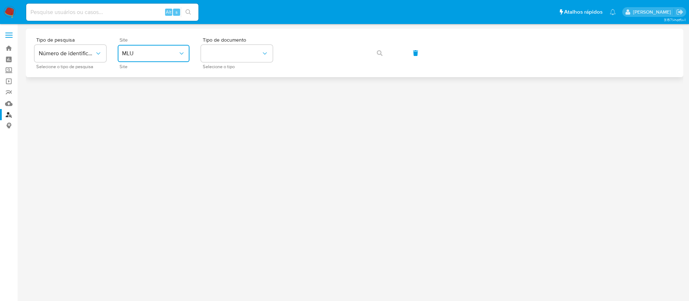
click at [183, 50] on icon "site_id" at bounding box center [181, 53] width 7 height 7
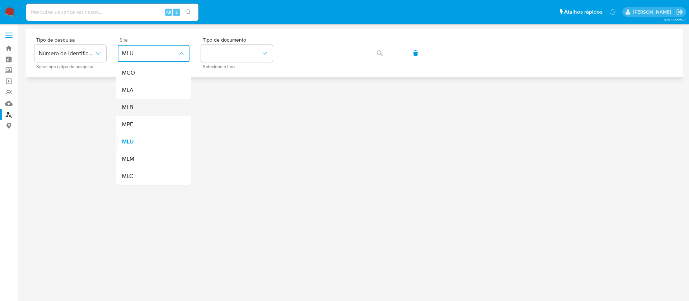
click at [136, 109] on div "MLB" at bounding box center [151, 107] width 59 height 17
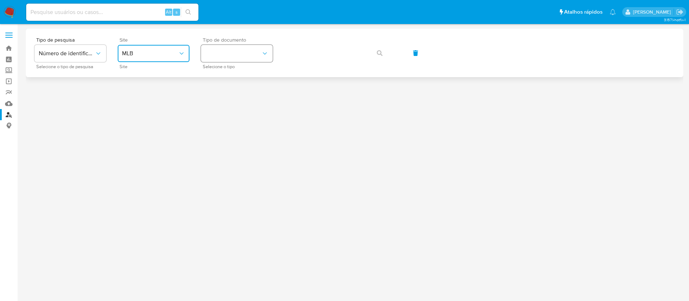
click at [243, 52] on button "identificationType" at bounding box center [237, 53] width 72 height 17
click at [220, 80] on div "CNPJ CNPJ" at bounding box center [234, 76] width 59 height 24
click at [380, 55] on icon "button" at bounding box center [380, 53] width 6 height 6
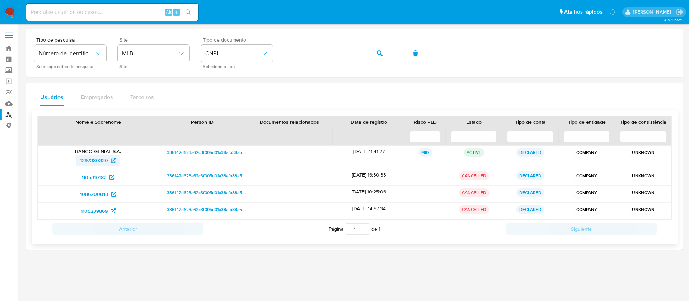
click at [90, 164] on span "1397380320" at bounding box center [94, 160] width 28 height 11
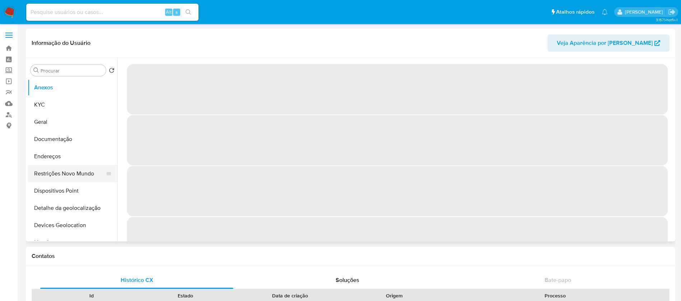
select select "10"
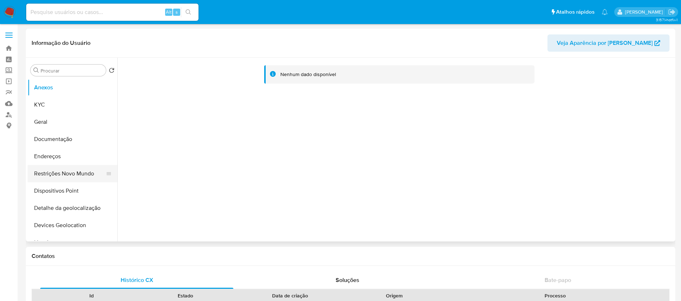
click at [61, 172] on button "Restrições Novo Mundo" at bounding box center [70, 173] width 84 height 17
